Goal: Task Accomplishment & Management: Complete application form

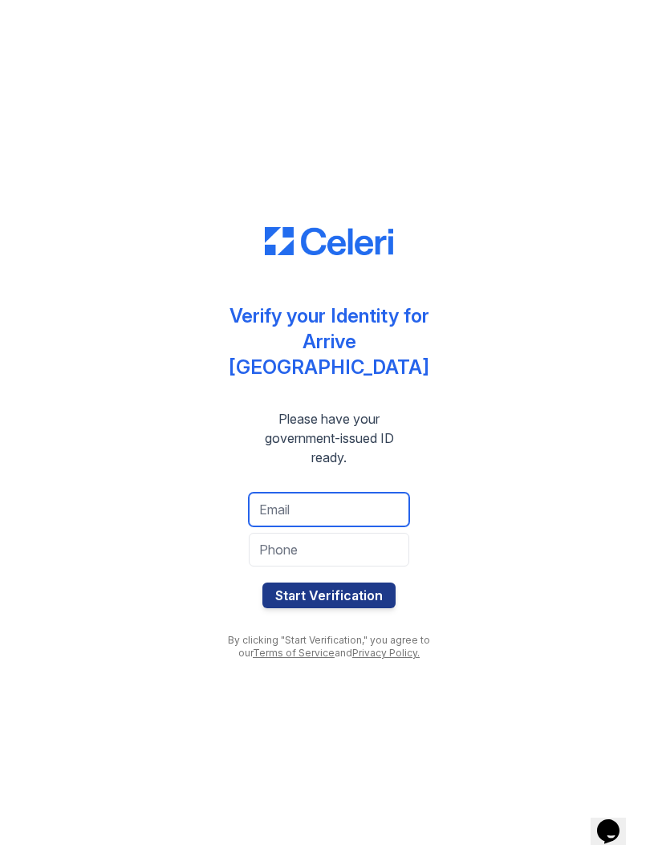
click at [325, 493] on input "email" at bounding box center [329, 510] width 161 height 34
type input "[EMAIL_ADDRESS][DOMAIN_NAME]"
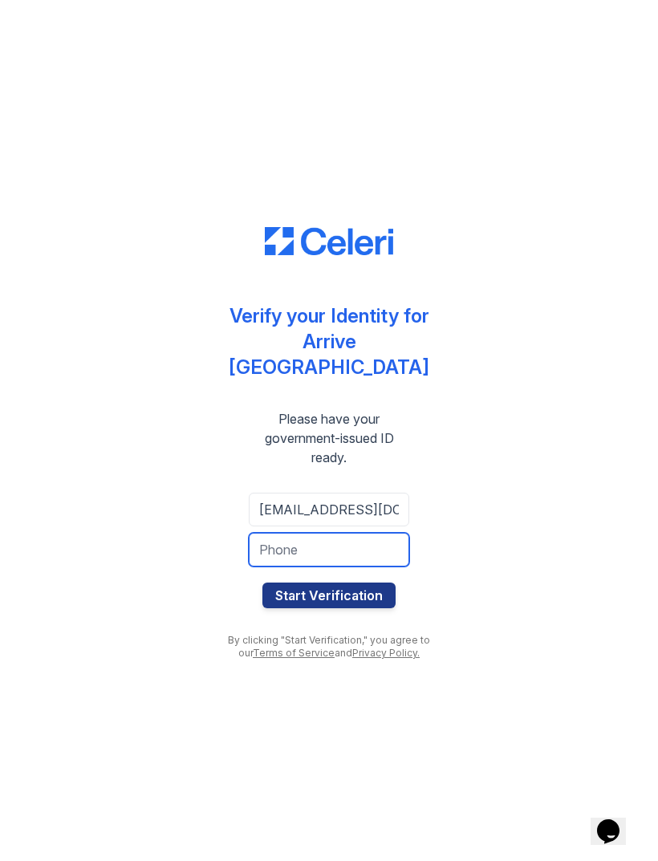
click at [387, 533] on input "tel" at bounding box center [329, 550] width 161 height 34
type input "8057500293"
click at [365, 583] on button "Start Verification" at bounding box center [329, 596] width 133 height 26
